Goal: Task Accomplishment & Management: Complete application form

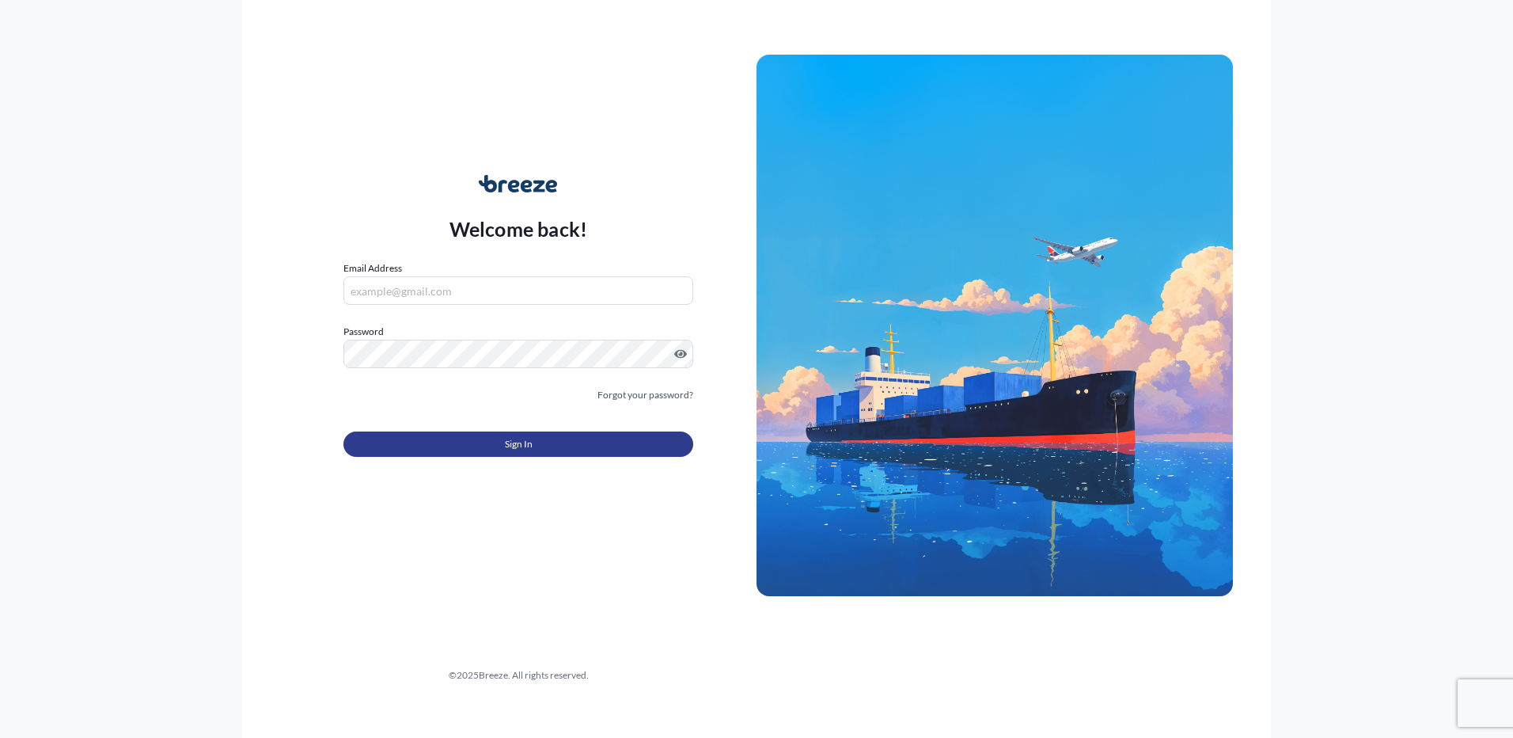
type input "[PERSON_NAME][EMAIL_ADDRESS][DOMAIN_NAME]"
click at [520, 442] on span "Sign In" at bounding box center [519, 444] width 28 height 16
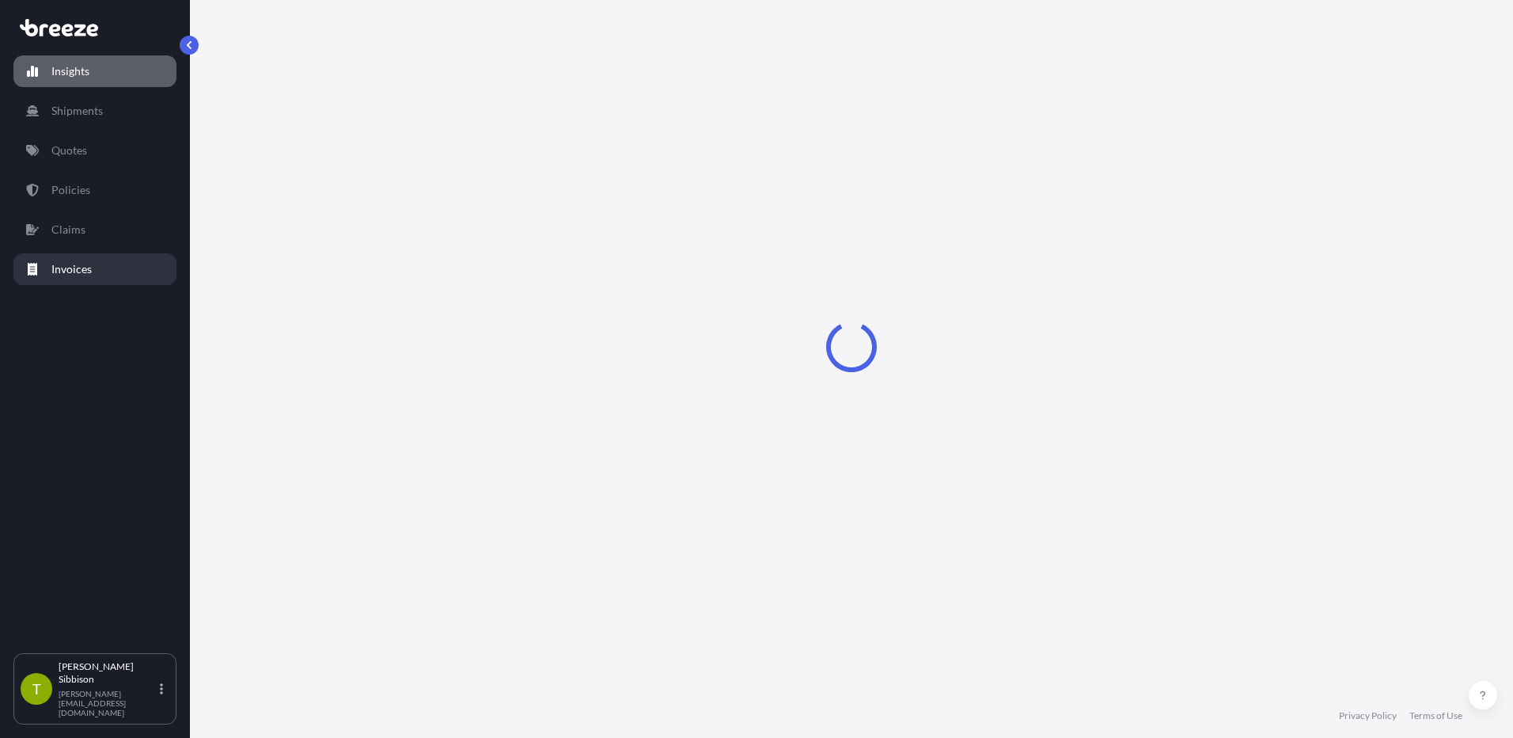
select select "2025"
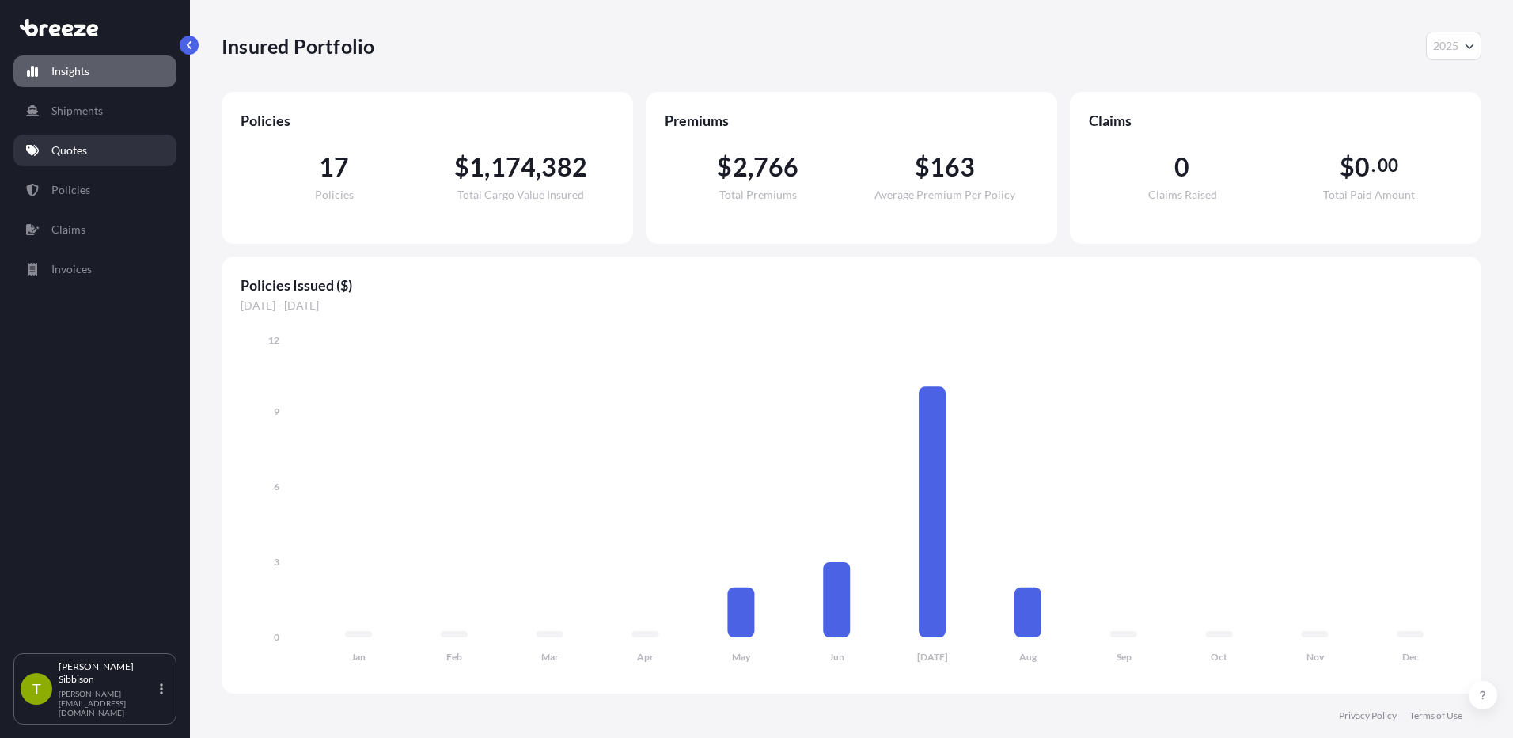
click at [82, 155] on p "Quotes" at bounding box center [69, 150] width 36 height 16
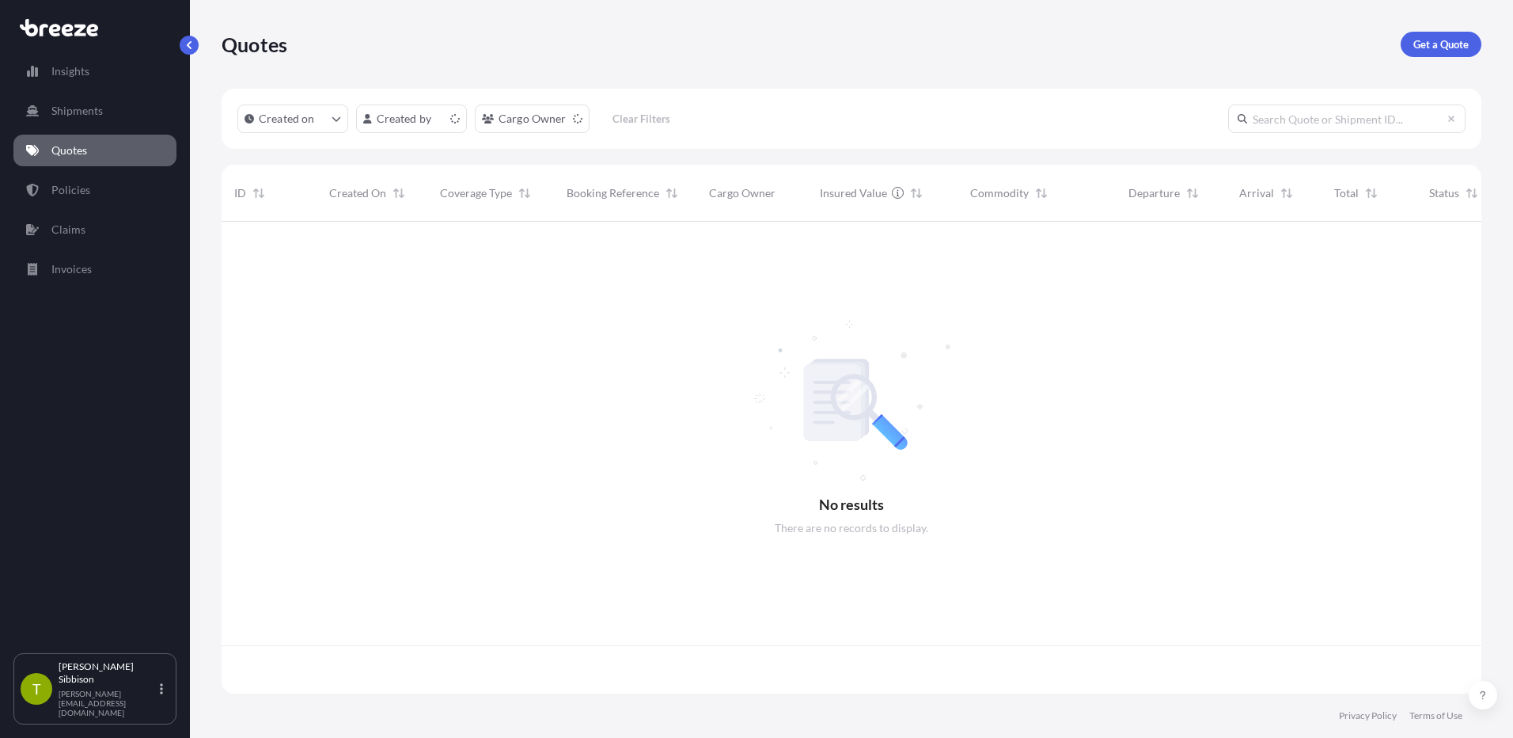
scroll to position [469, 1248]
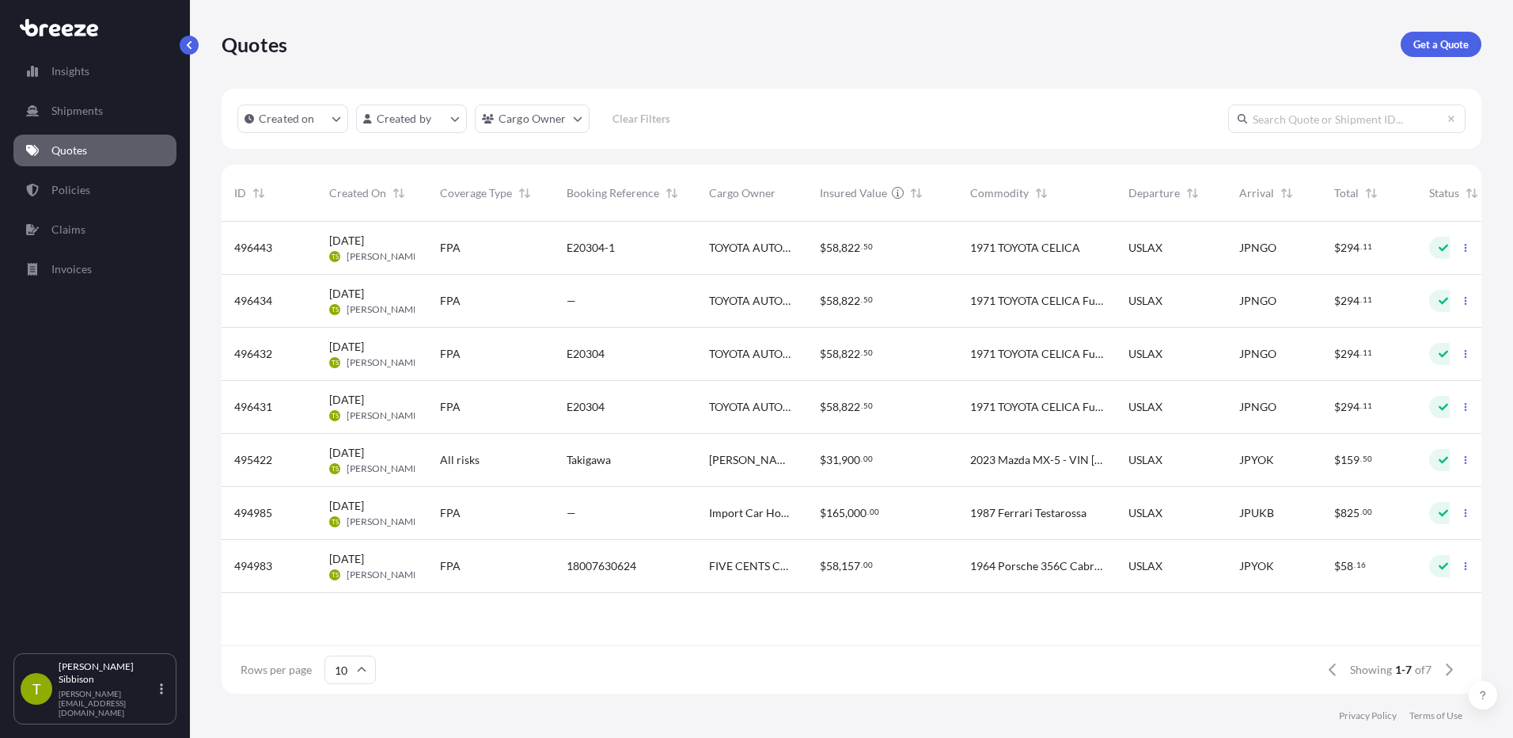
click at [460, 354] on span "FPA" at bounding box center [450, 354] width 21 height 16
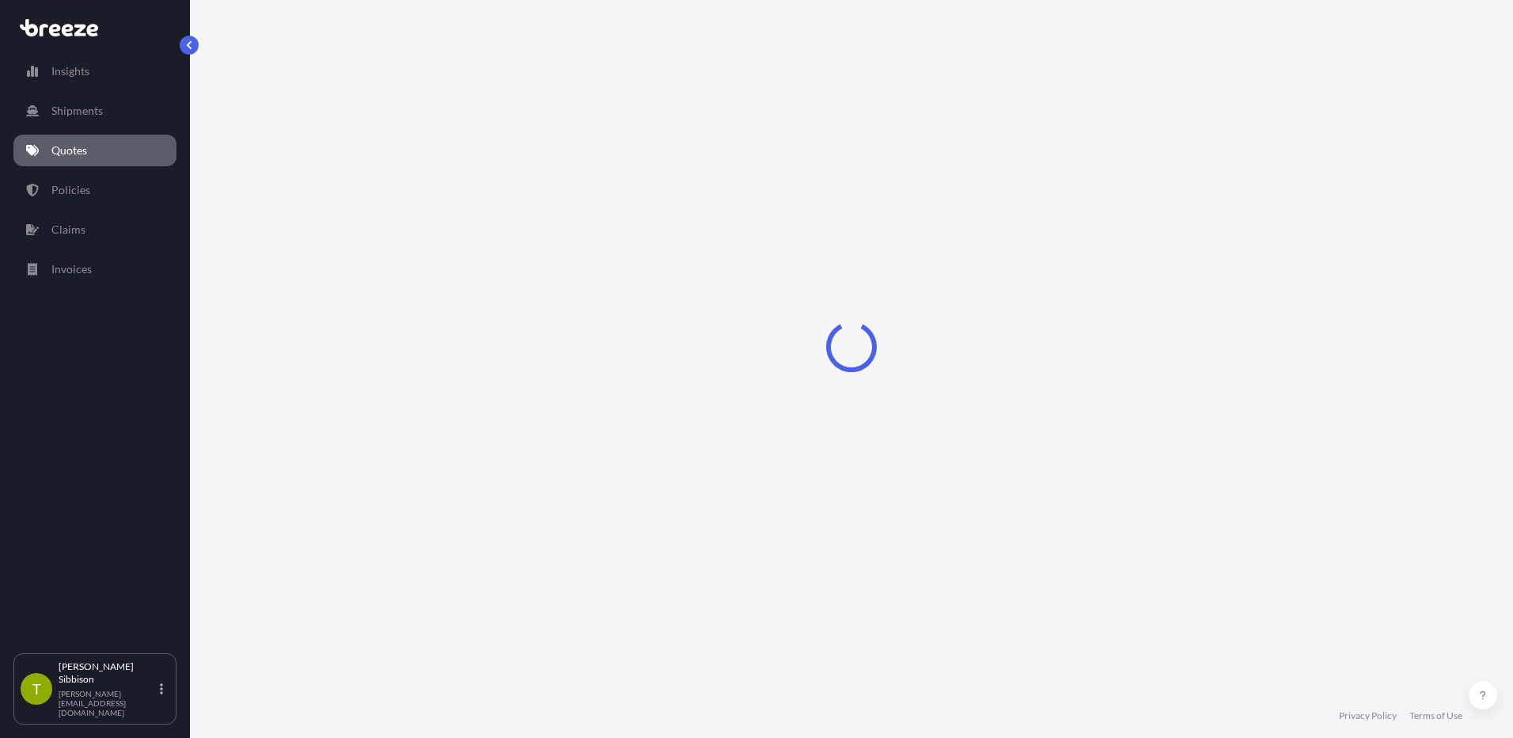
select select "Sea"
select select "2"
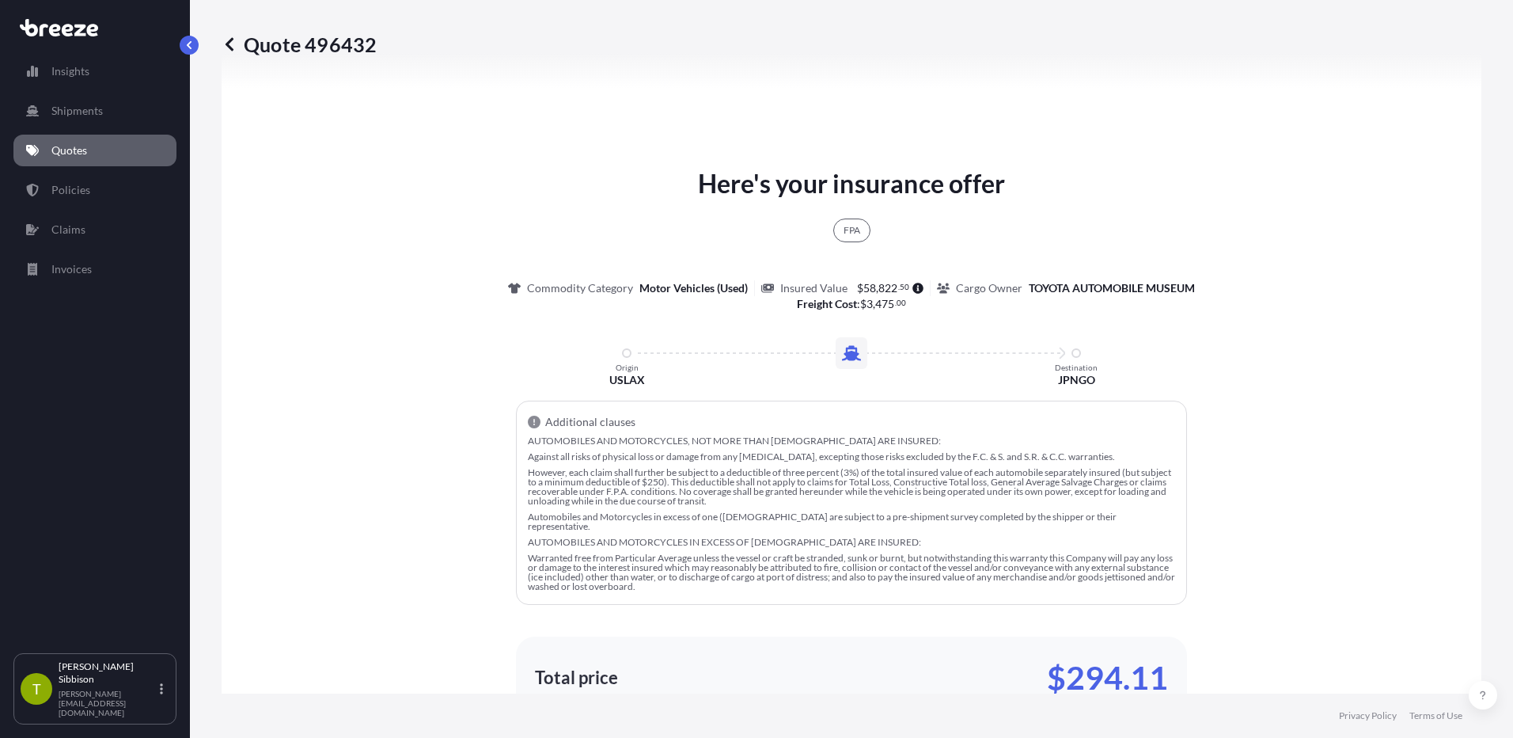
scroll to position [628, 0]
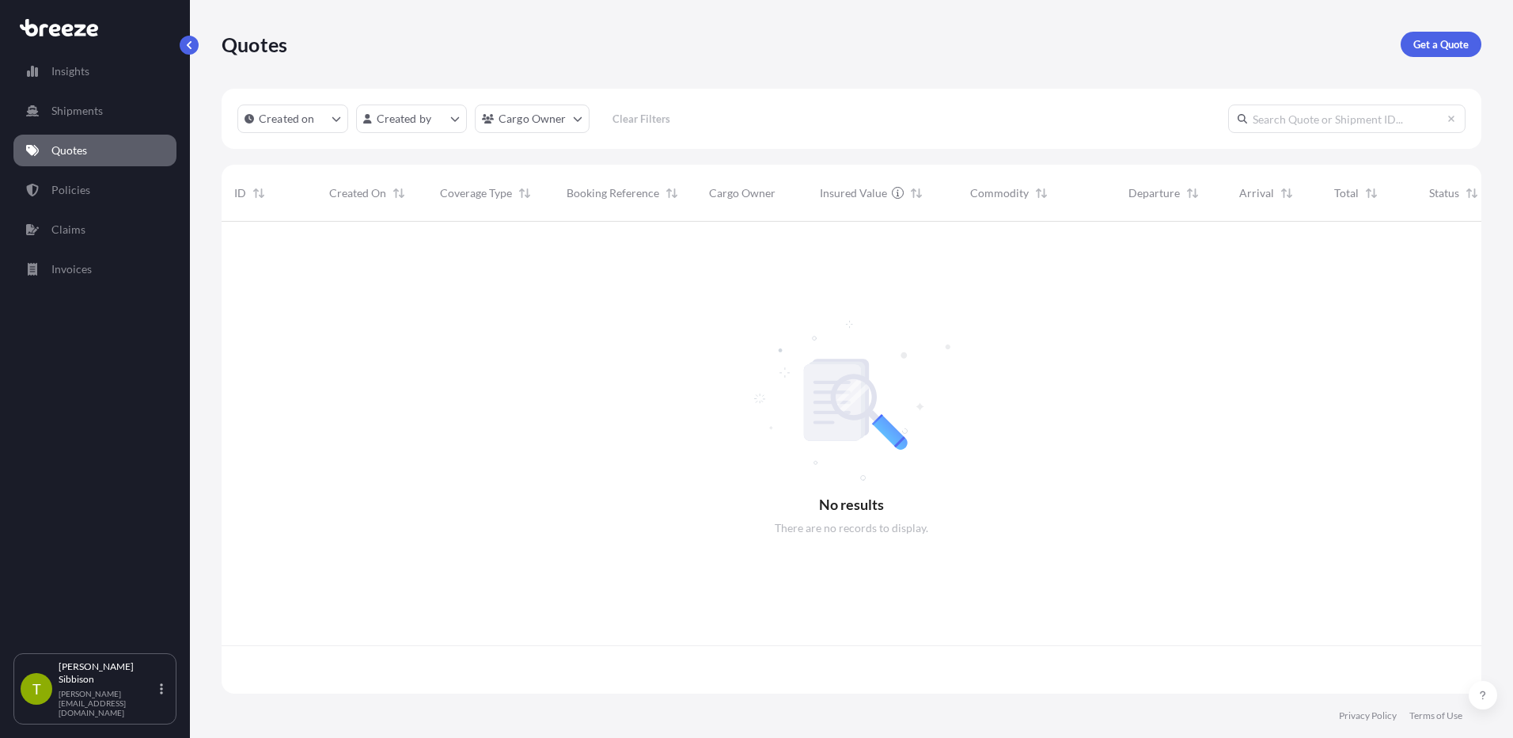
scroll to position [469, 1248]
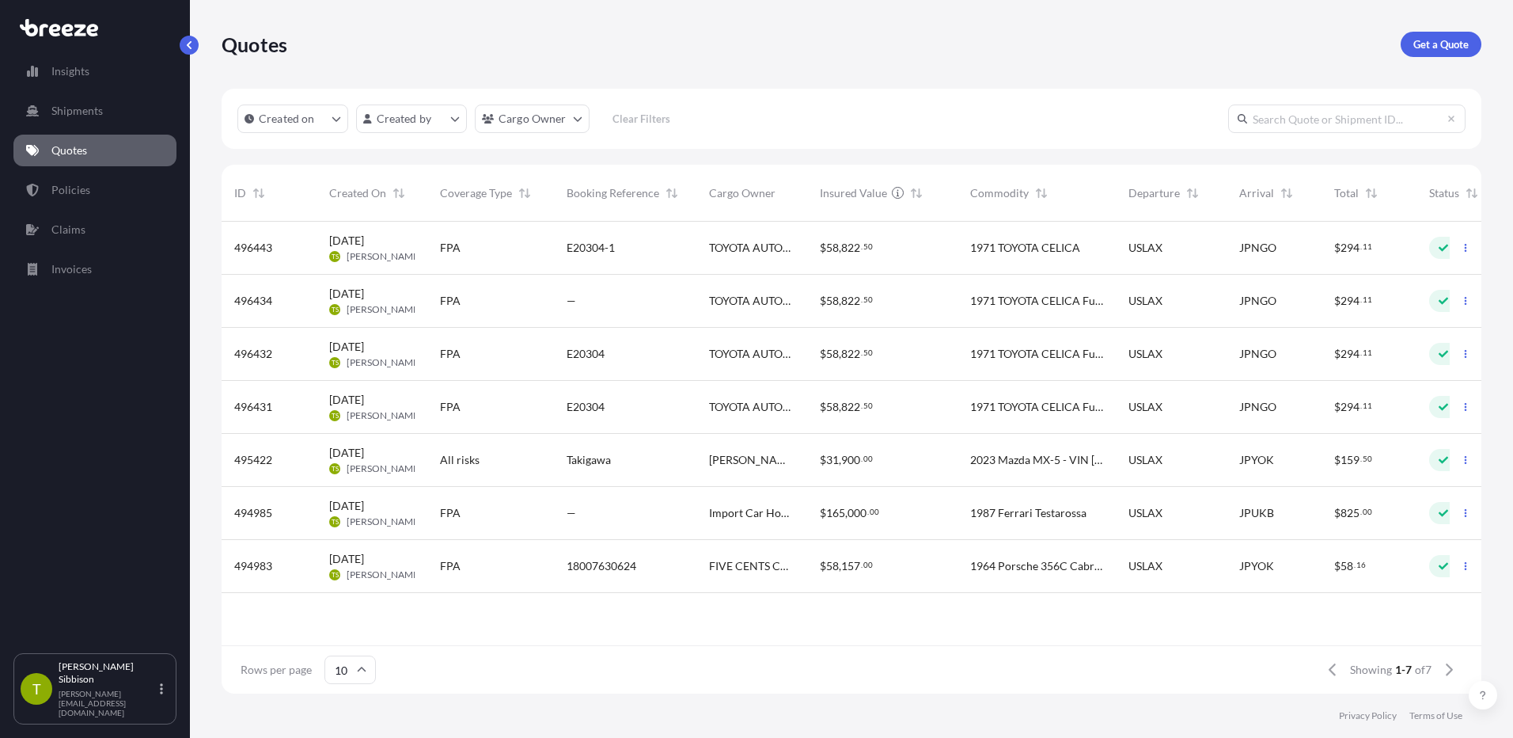
click at [1424, 302] on div "Ready" at bounding box center [1472, 301] width 111 height 53
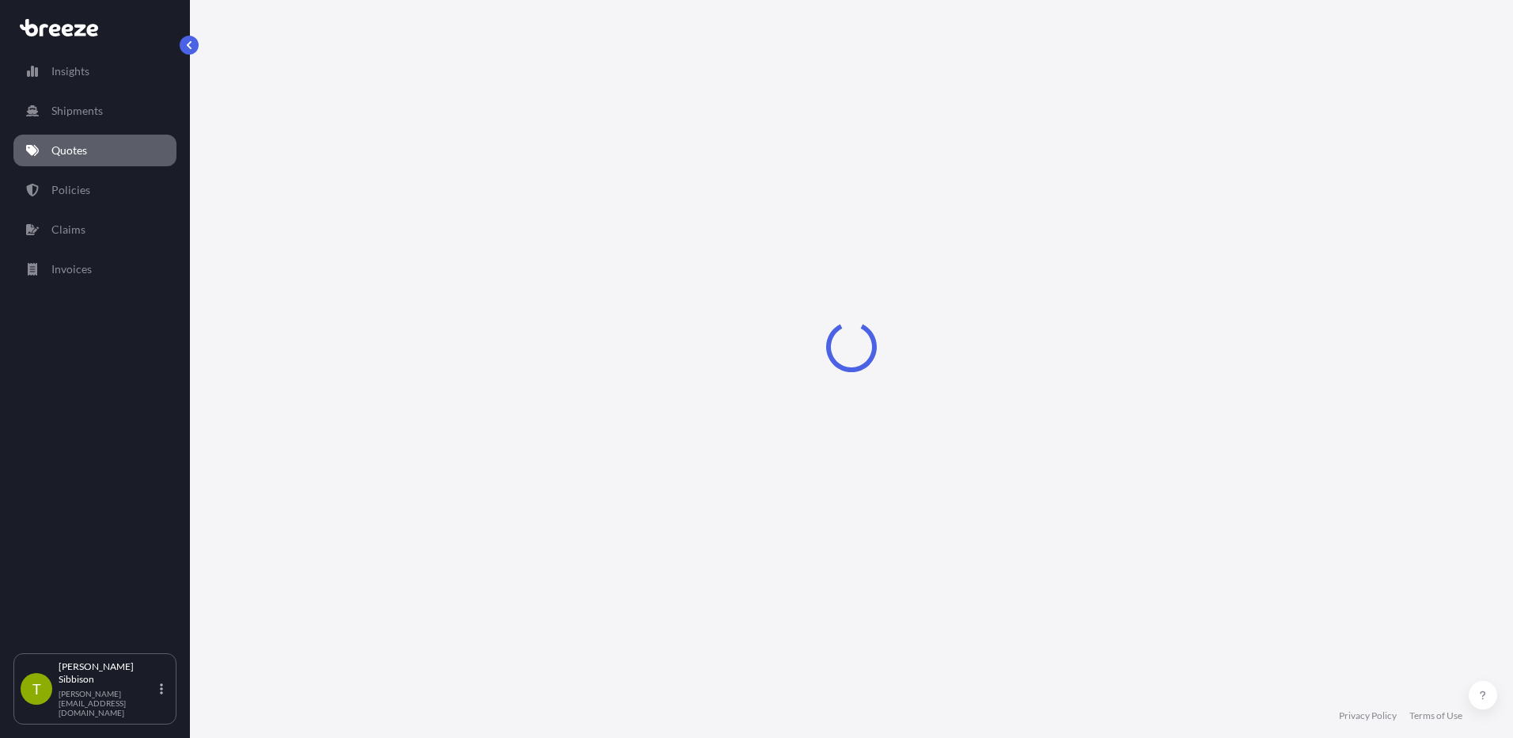
select select "Sea"
select select "2"
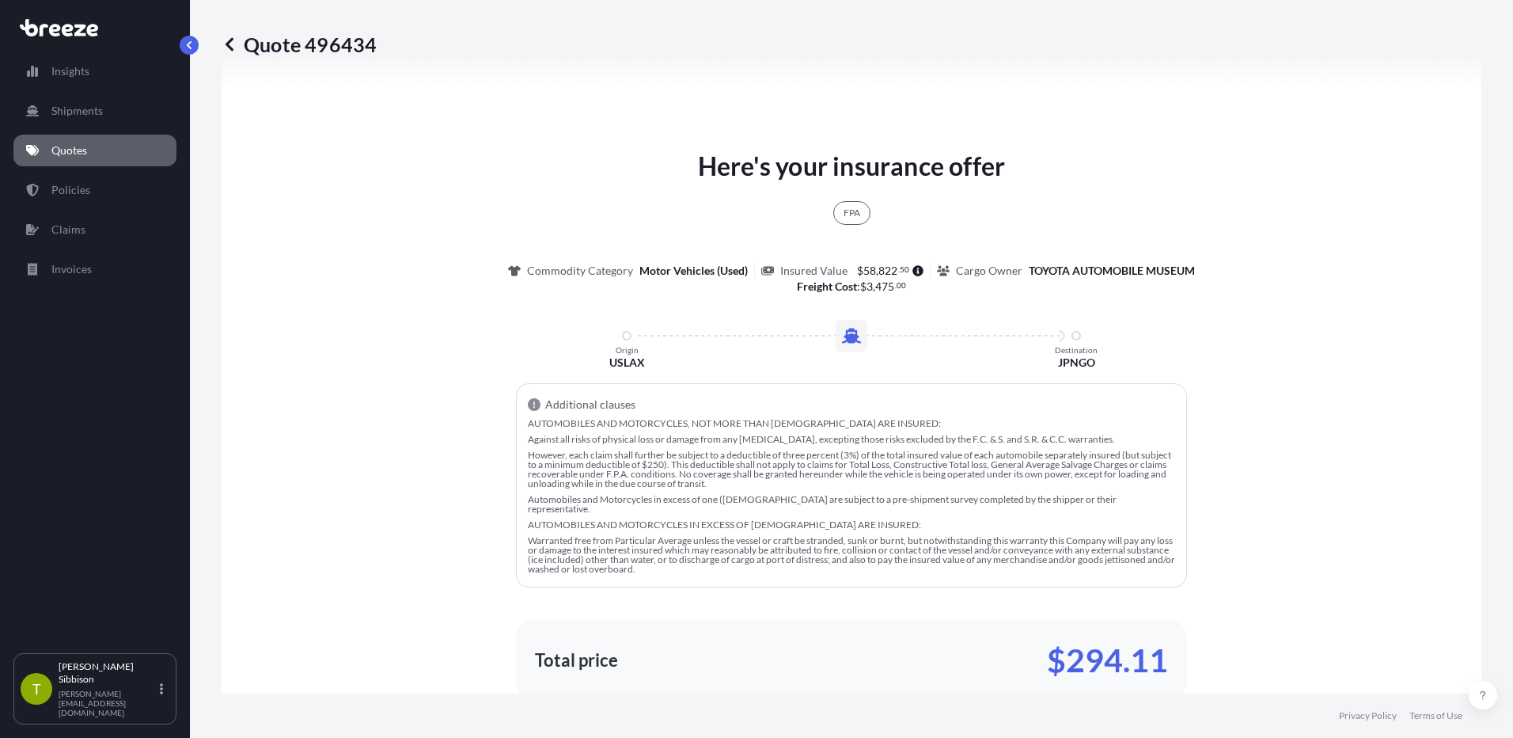
scroll to position [786, 0]
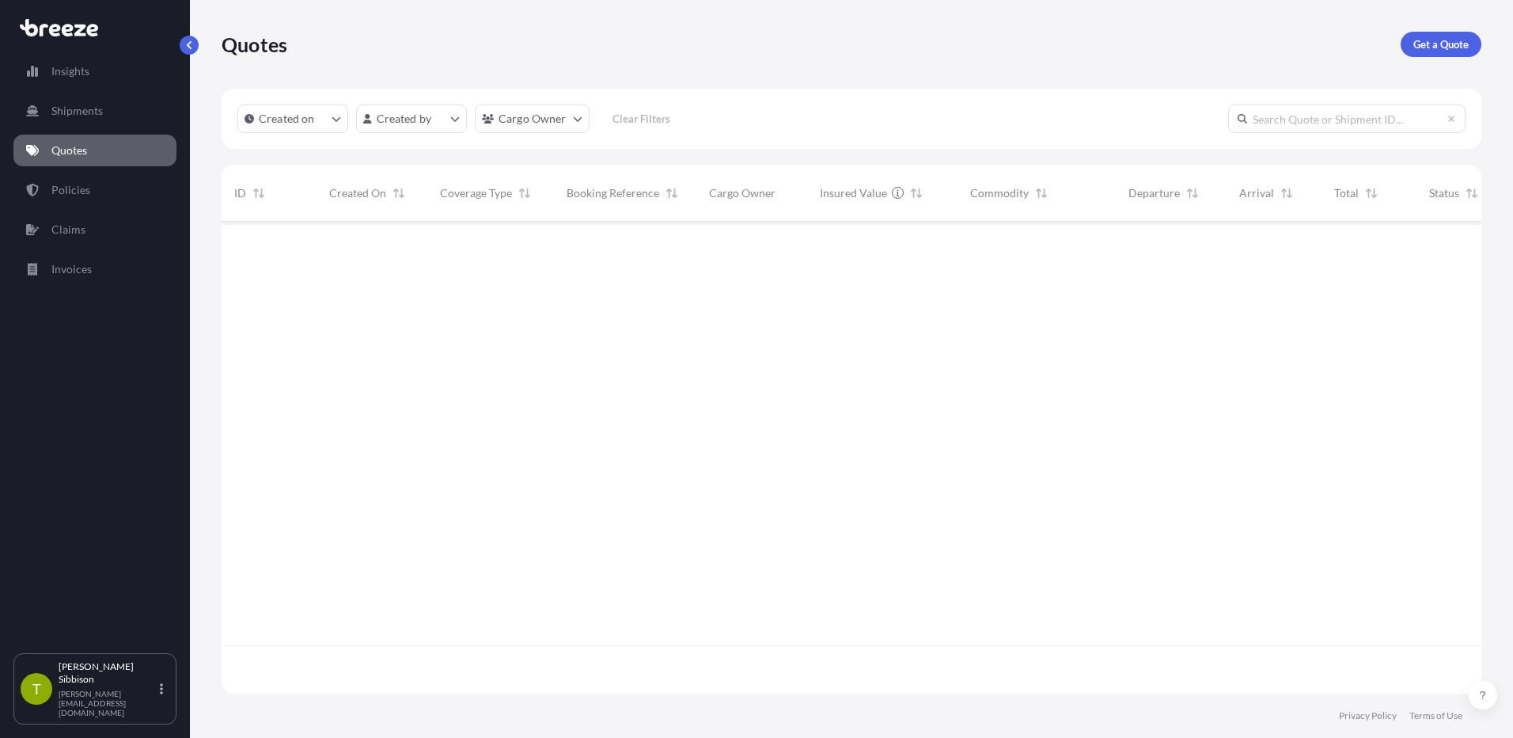
scroll to position [469, 1248]
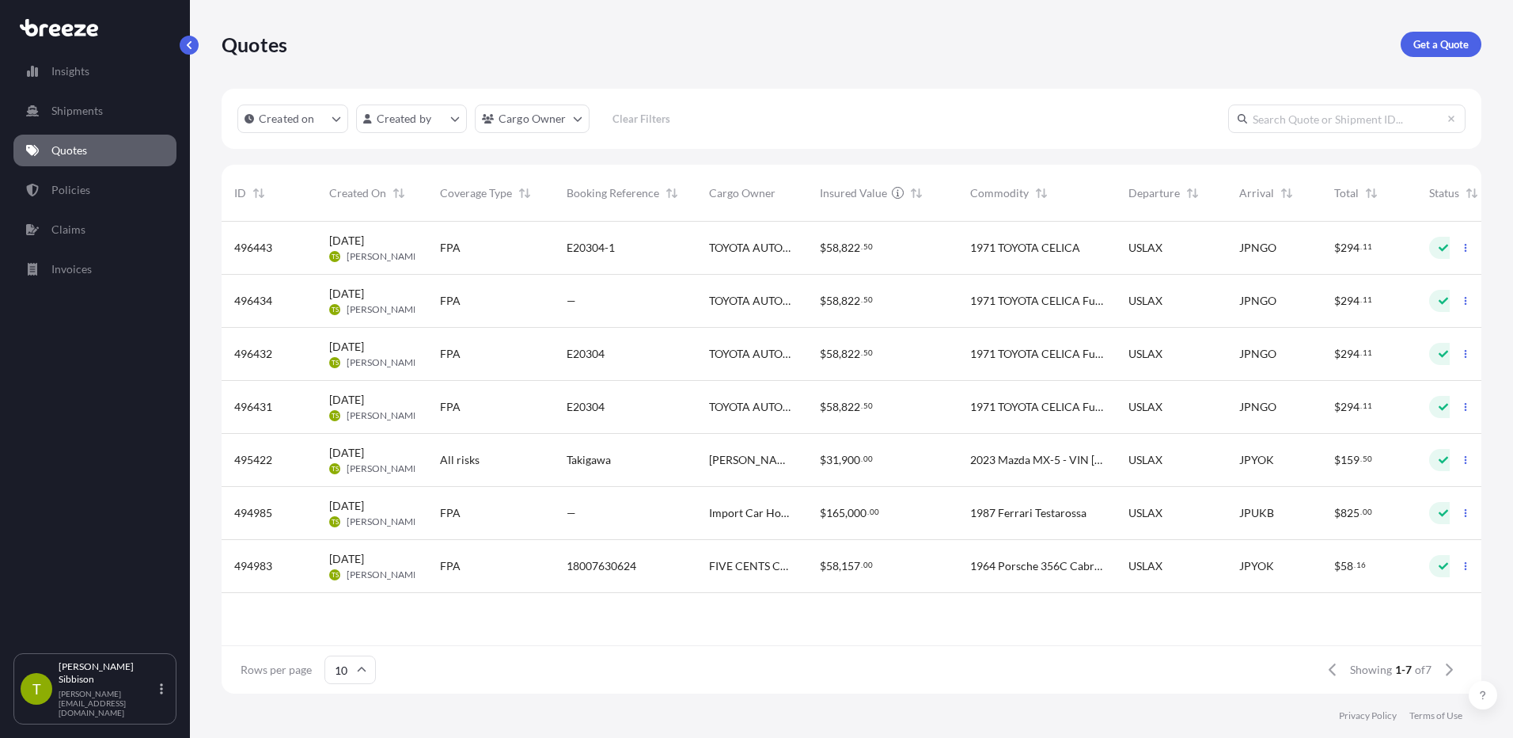
click at [1209, 397] on div "USLAX" at bounding box center [1171, 407] width 111 height 53
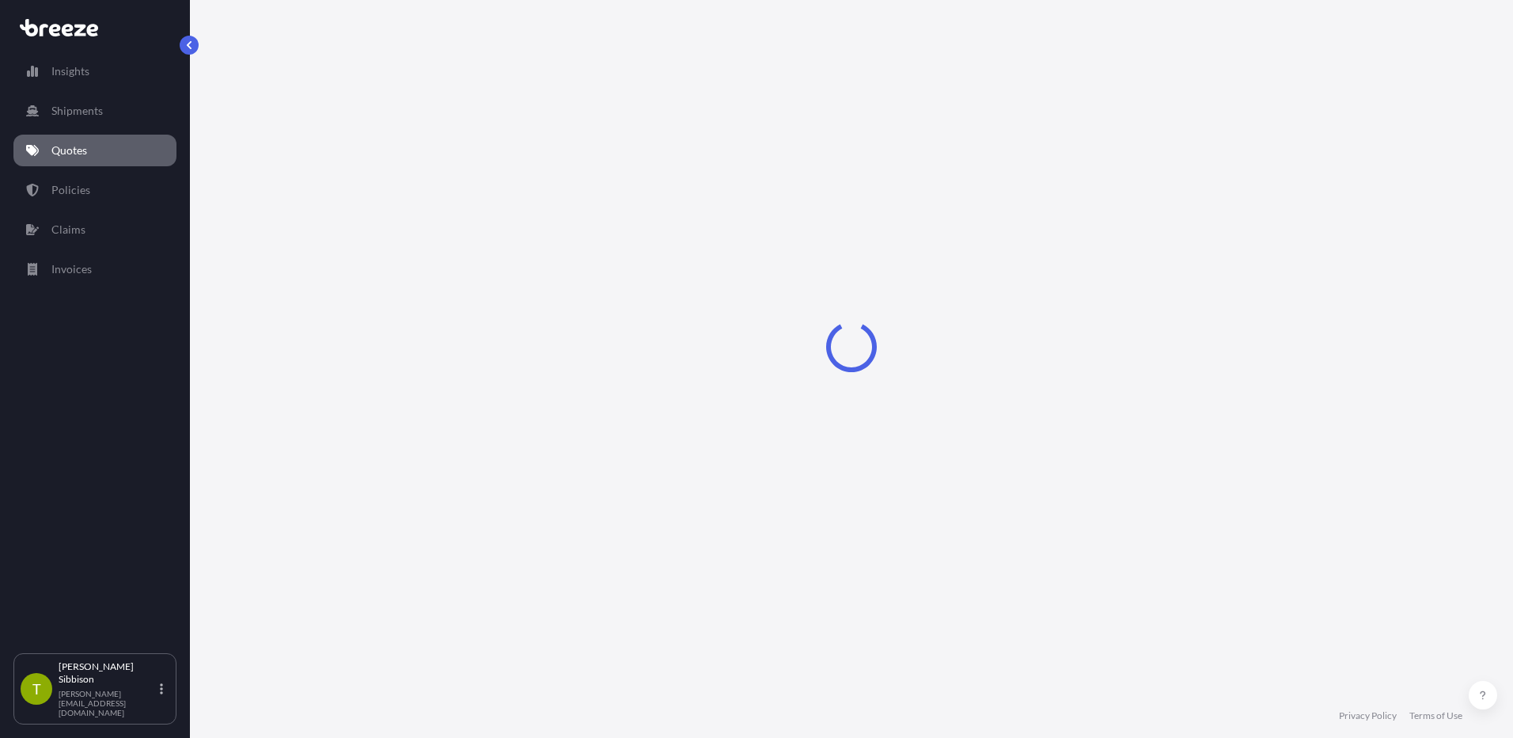
select select "Sea"
select select "Road"
select select "2"
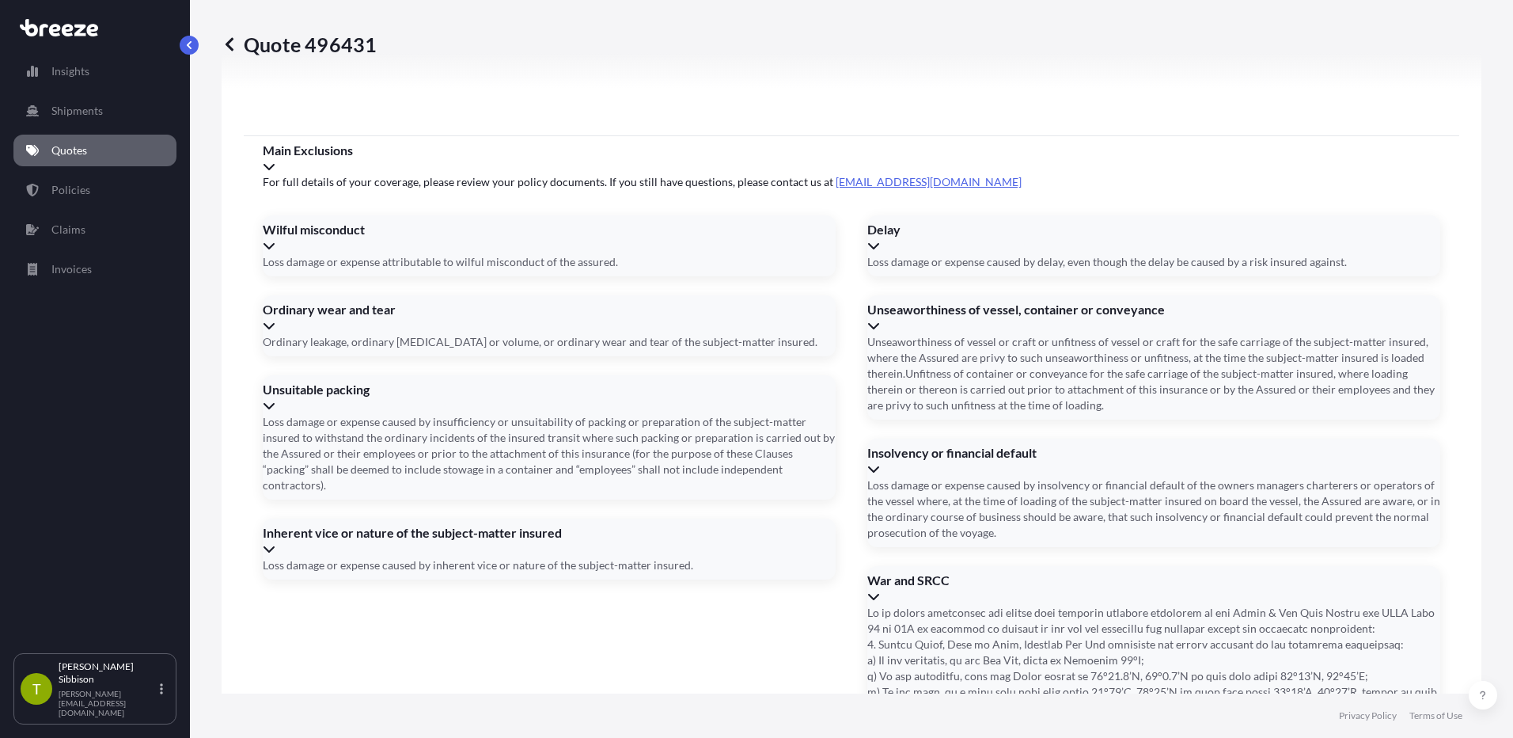
scroll to position [2253, 0]
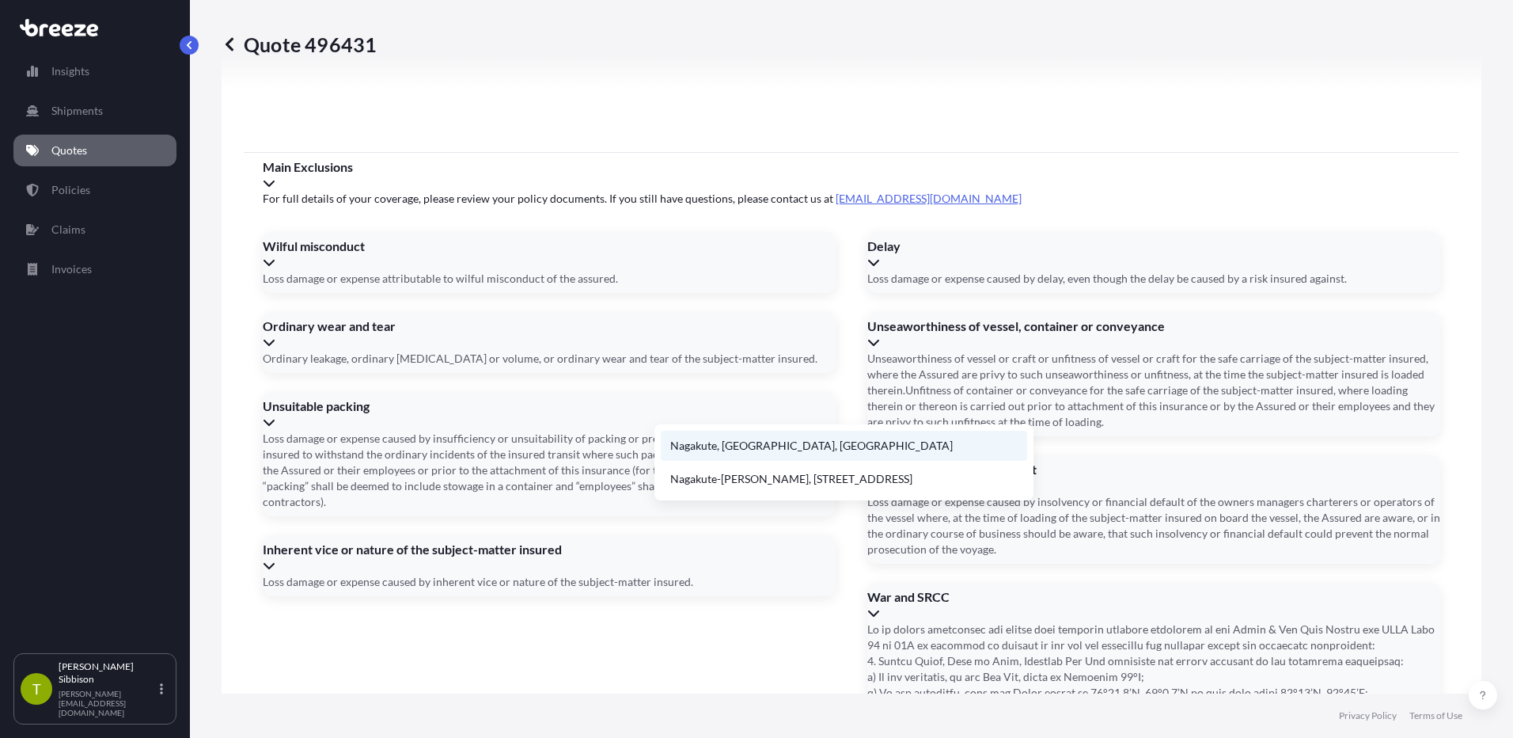
click at [771, 442] on li "Nagakute, [GEOGRAPHIC_DATA], [GEOGRAPHIC_DATA]" at bounding box center [844, 446] width 366 height 30
type input "Nagakute, [GEOGRAPHIC_DATA], [GEOGRAPHIC_DATA]"
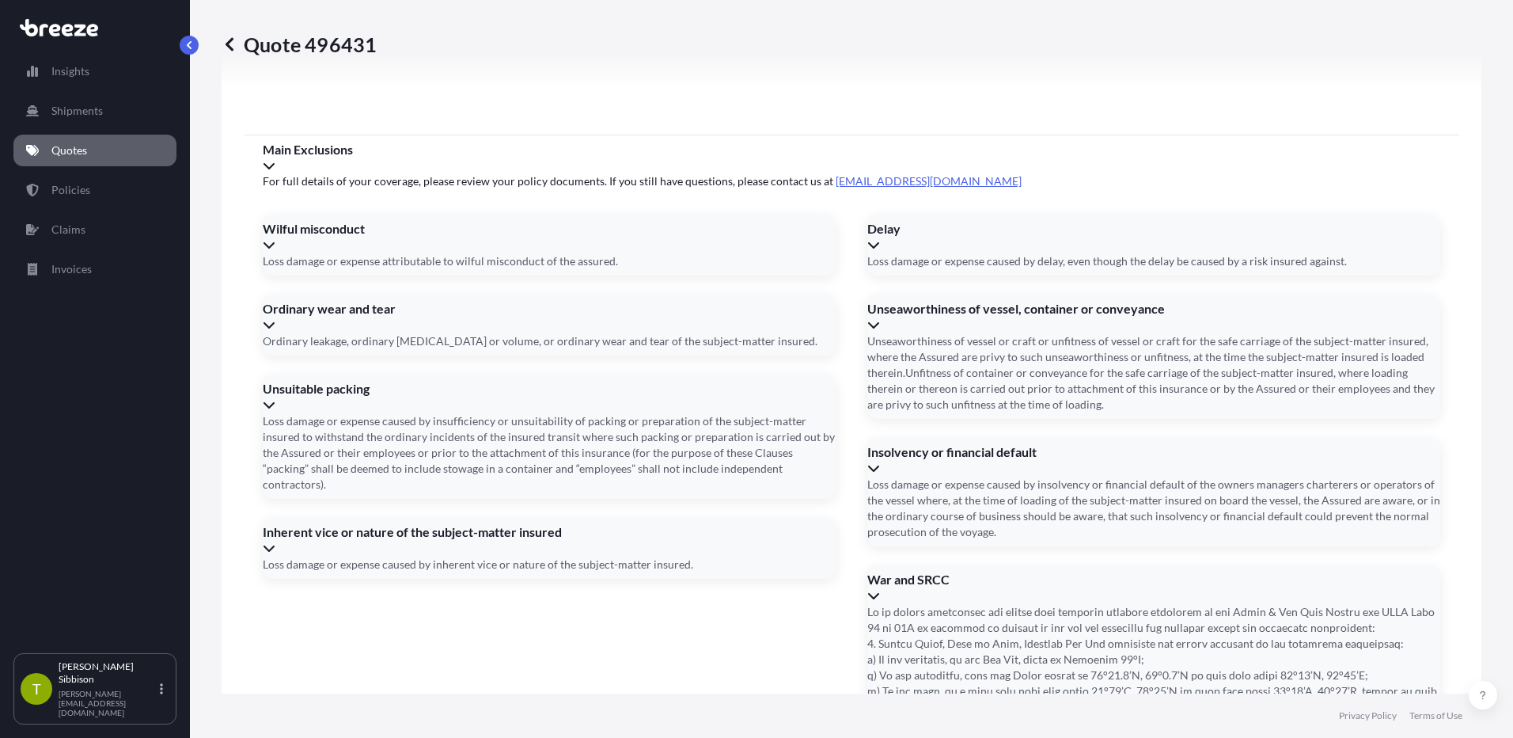
type input "[DATE]"
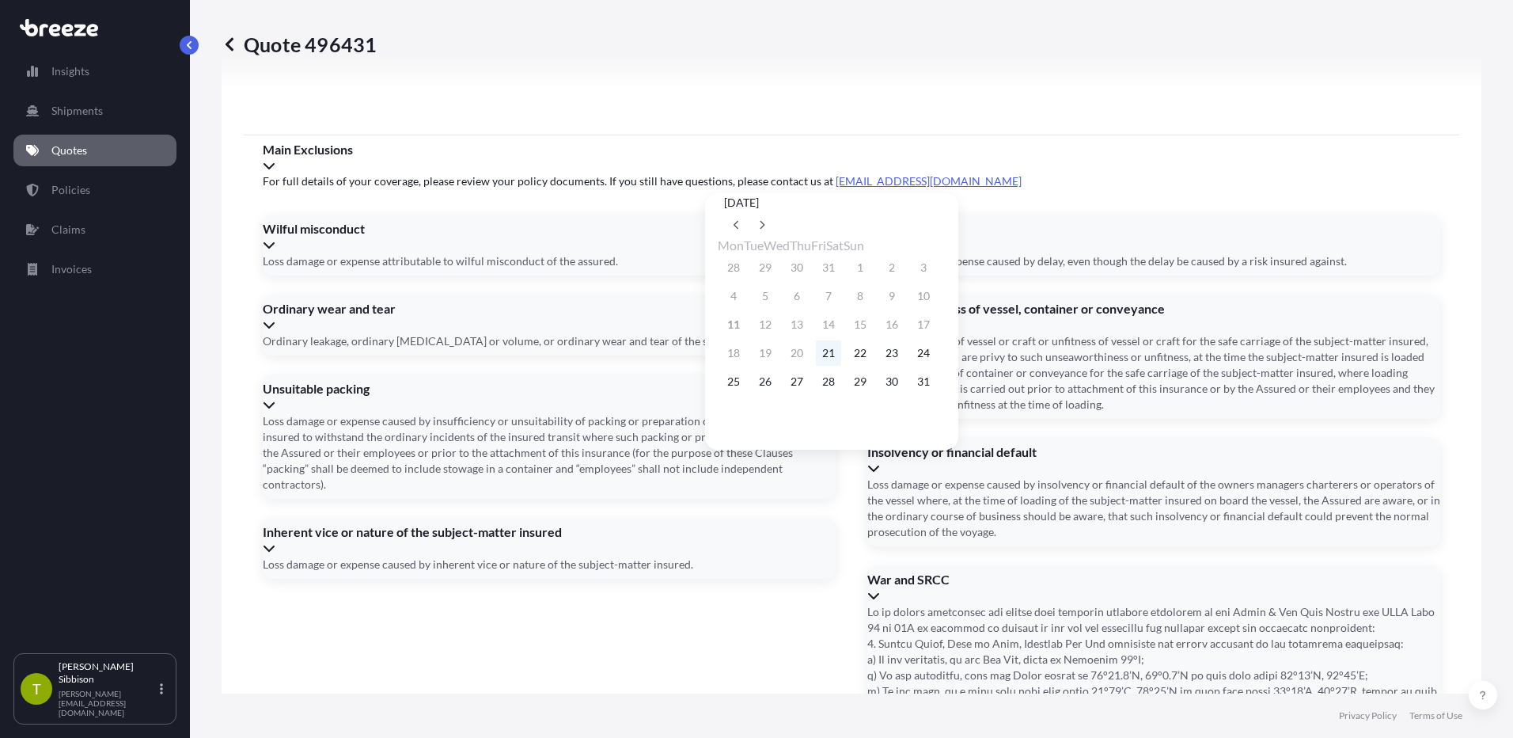
click at [839, 357] on button "21" at bounding box center [828, 352] width 25 height 25
type input "[DATE]"
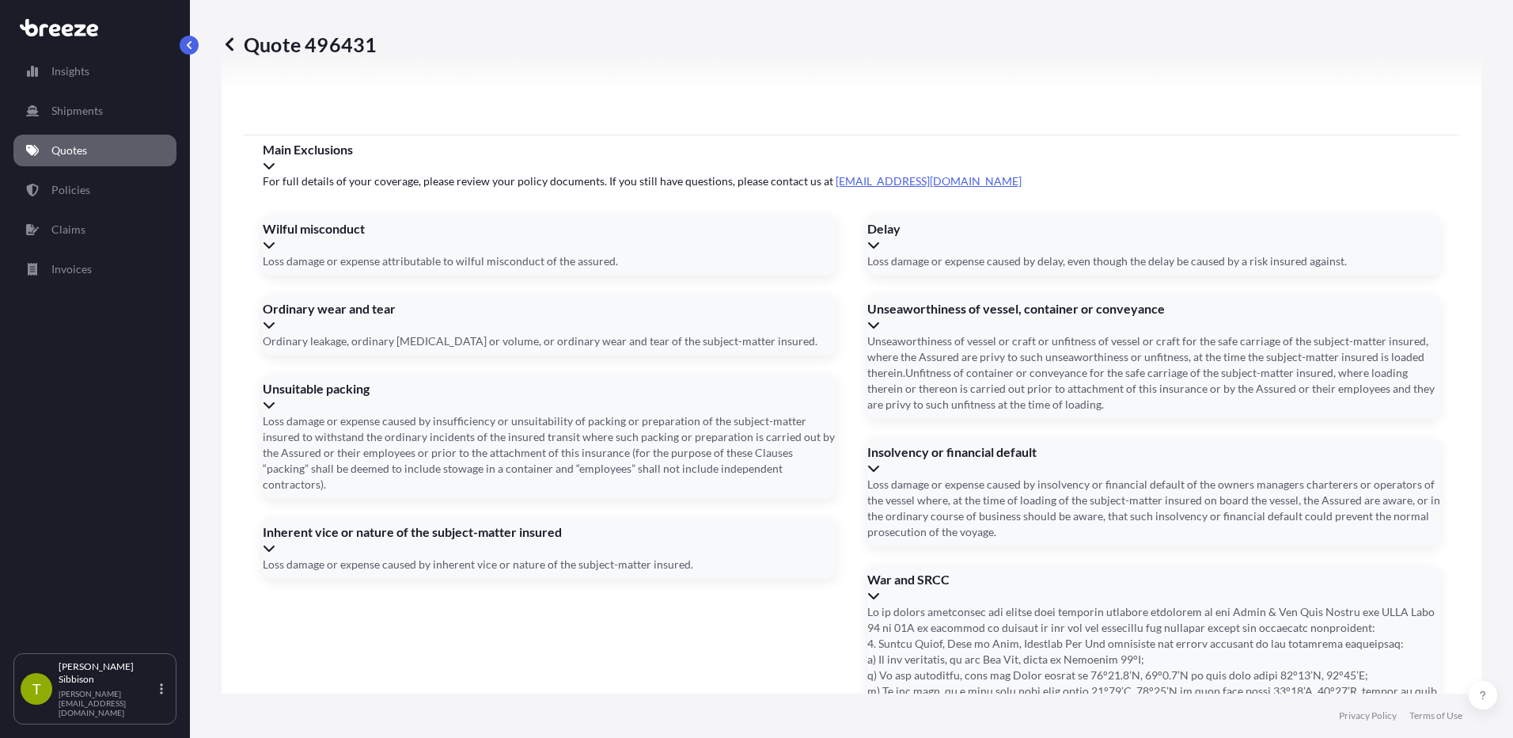
type input "SEGU1404515"
